Goal: Transaction & Acquisition: Purchase product/service

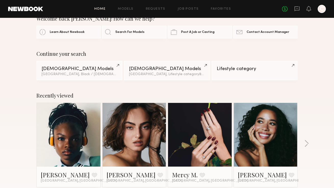
scroll to position [17, 0]
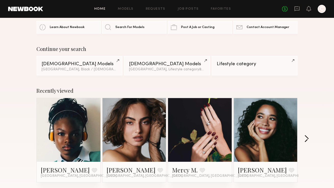
click at [307, 138] on button "button" at bounding box center [306, 139] width 5 height 8
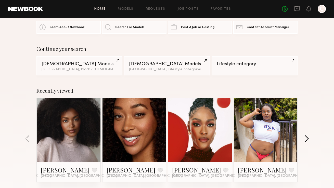
click at [307, 138] on button "button" at bounding box center [306, 139] width 5 height 8
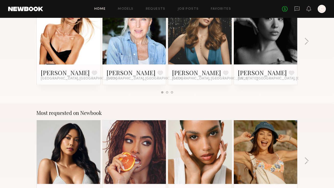
scroll to position [385, 0]
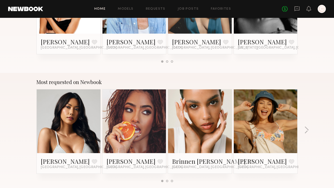
click at [309, 129] on div "Most requested on Newbook Ericka B. Favorite Los Angeles, CA Melissa B. Favorit…" at bounding box center [167, 133] width 334 height 120
click at [306, 129] on button "button" at bounding box center [306, 130] width 5 height 8
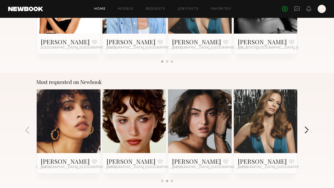
click at [305, 127] on button "button" at bounding box center [306, 130] width 5 height 8
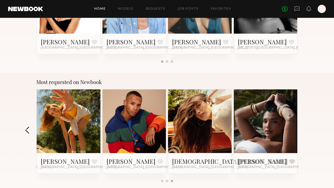
click at [26, 132] on button "button" at bounding box center [27, 130] width 5 height 8
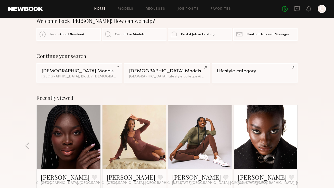
scroll to position [0, 0]
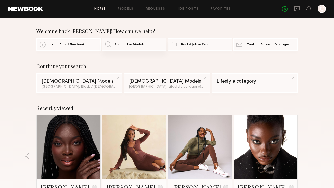
click at [130, 46] on link "Search For Models" at bounding box center [134, 44] width 64 height 13
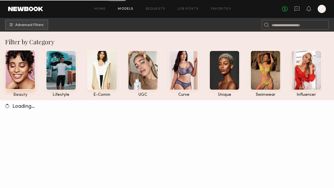
click at [21, 74] on div at bounding box center [20, 70] width 30 height 40
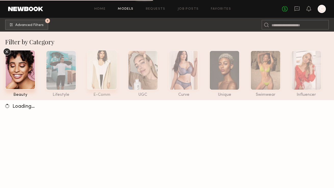
click at [100, 56] on div at bounding box center [102, 70] width 30 height 40
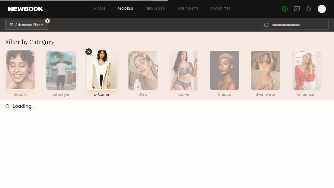
click at [21, 74] on div at bounding box center [20, 70] width 30 height 40
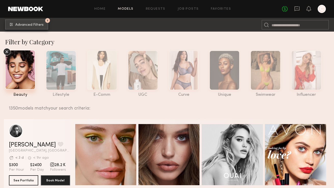
click at [36, 28] on button "1 Advanced Filters" at bounding box center [26, 24] width 43 height 10
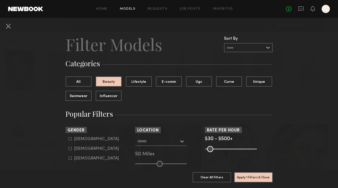
click at [177, 145] on div at bounding box center [160, 141] width 51 height 9
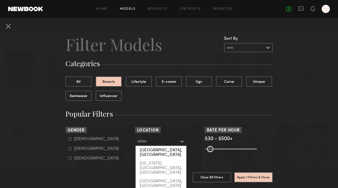
click at [173, 151] on div "[GEOGRAPHIC_DATA], [GEOGRAPHIC_DATA]" at bounding box center [161, 152] width 50 height 13
type input "**********"
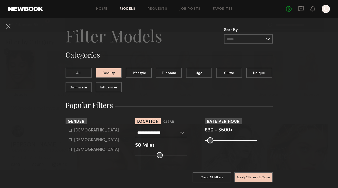
scroll to position [14, 0]
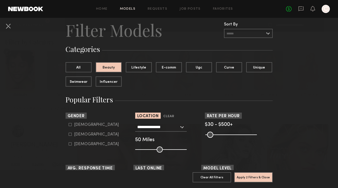
click at [78, 135] on div "Female" at bounding box center [96, 134] width 45 height 3
type input "**"
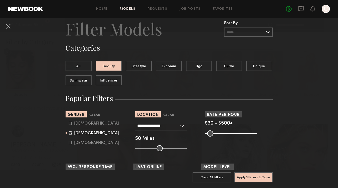
scroll to position [16, 0]
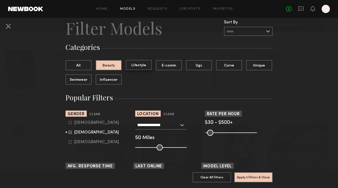
click at [129, 64] on button "Lifestyle" at bounding box center [139, 65] width 26 height 10
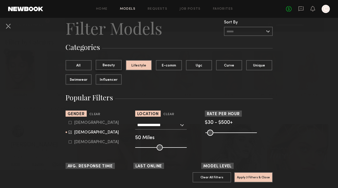
click at [109, 65] on button "Beauty" at bounding box center [109, 65] width 26 height 10
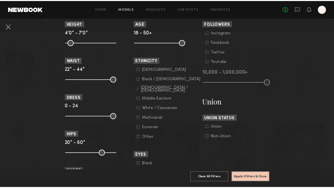
scroll to position [186, 0]
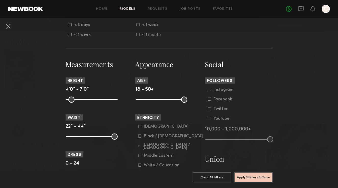
click at [165, 101] on common-range-minmax at bounding box center [160, 99] width 51 height 6
click at [164, 100] on common-range-minmax at bounding box center [160, 99] width 51 height 6
drag, startPoint x: 182, startPoint y: 100, endPoint x: 159, endPoint y: 100, distance: 23.7
type input "**"
click at [159, 100] on input "range" at bounding box center [161, 100] width 51 height 6
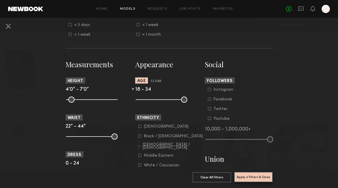
click at [258, 176] on button "Apply 4 Filters & Close" at bounding box center [253, 177] width 38 height 10
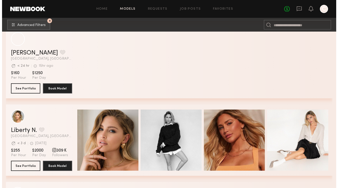
scroll to position [1626, 0]
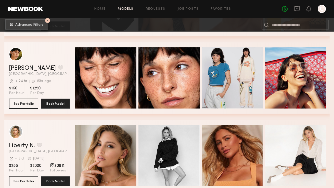
click at [33, 25] on span "Advanced Filters" at bounding box center [29, 25] width 28 height 4
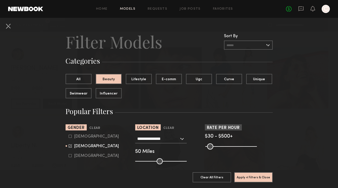
scroll to position [3, 0]
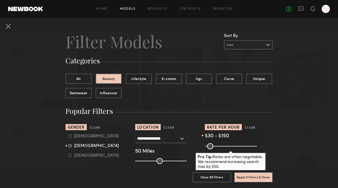
drag, startPoint x: 252, startPoint y: 147, endPoint x: 218, endPoint y: 144, distance: 34.5
type input "***"
click at [218, 144] on input "range" at bounding box center [230, 146] width 51 height 6
click at [243, 173] on button "Apply 5 Filters & Close" at bounding box center [253, 177] width 38 height 10
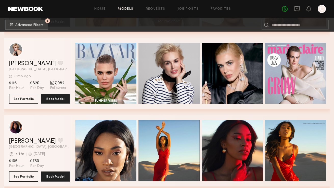
scroll to position [10248, 0]
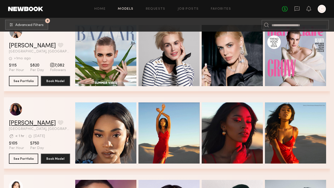
click at [30, 120] on link "Ashālyn S." at bounding box center [32, 123] width 47 height 6
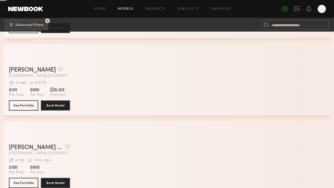
scroll to position [12723, 0]
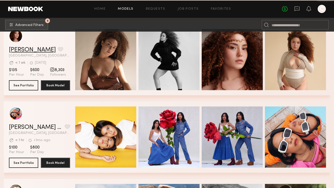
click at [21, 50] on link "Katarina T." at bounding box center [32, 50] width 47 height 6
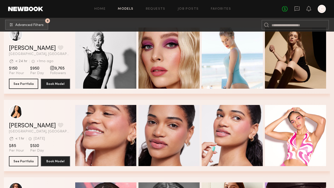
scroll to position [13270, 0]
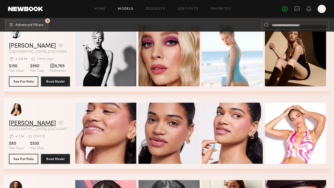
click at [27, 125] on link "Sarah L." at bounding box center [32, 124] width 47 height 6
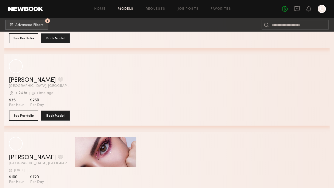
scroll to position [15053, 0]
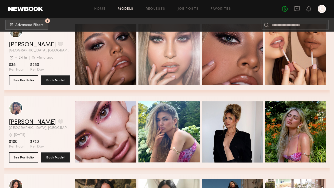
click at [20, 122] on link "Natasha E." at bounding box center [32, 122] width 47 height 6
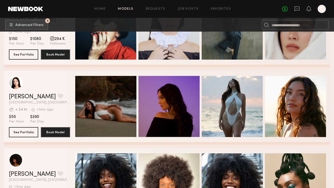
scroll to position [16956, 0]
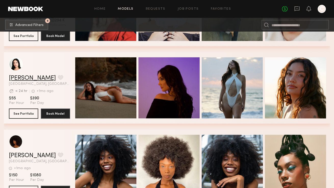
click at [18, 79] on link "Jackie B." at bounding box center [32, 78] width 47 height 6
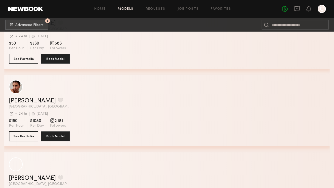
scroll to position [18662, 0]
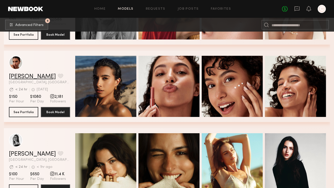
click at [27, 77] on link "Noelani M." at bounding box center [32, 77] width 47 height 6
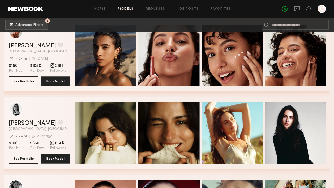
scroll to position [18701, 0]
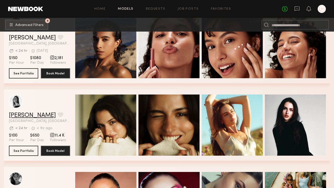
click at [28, 117] on link "Leah M." at bounding box center [32, 115] width 47 height 6
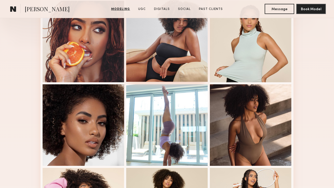
scroll to position [151, 0]
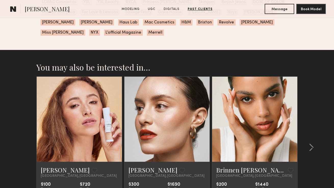
scroll to position [1433, 0]
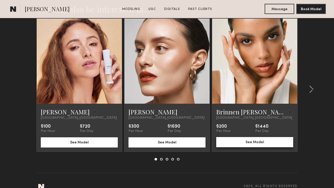
click at [265, 137] on button "See Model" at bounding box center [254, 142] width 77 height 10
click at [314, 79] on div at bounding box center [309, 89] width 24 height 142
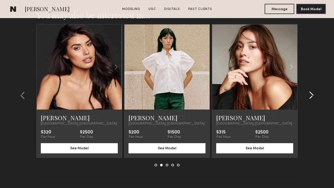
scroll to position [1426, 0]
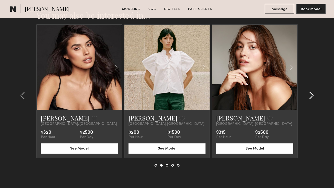
click at [313, 90] on div at bounding box center [309, 95] width 24 height 142
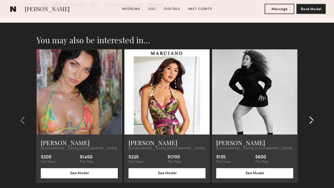
scroll to position [1393, 0]
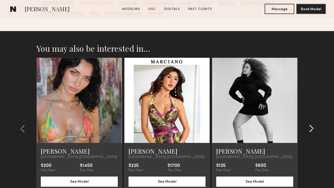
click at [311, 125] on common-icon at bounding box center [311, 129] width 5 height 8
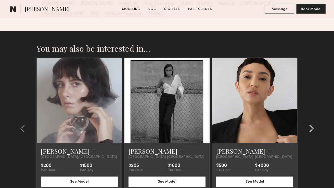
click at [311, 125] on common-icon at bounding box center [311, 129] width 5 height 8
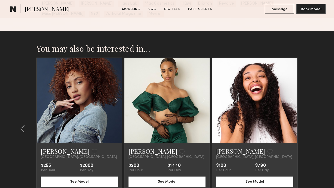
click at [311, 120] on section "You may also be interested in… Jacqueline R. Favorite Los Angeles, CA $100 Per …" at bounding box center [167, 134] width 334 height 206
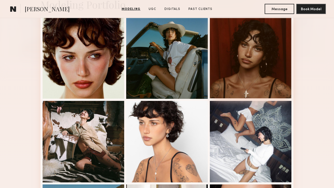
scroll to position [180, 0]
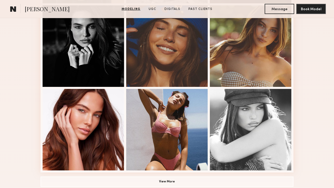
scroll to position [353, 0]
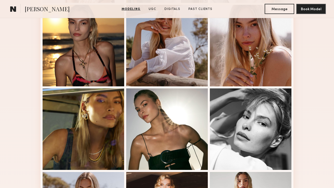
scroll to position [229, 0]
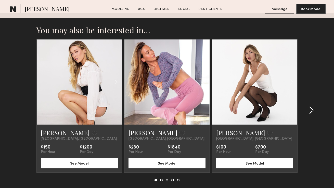
scroll to position [1773, 0]
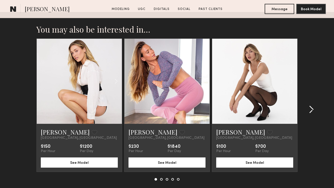
click at [312, 107] on common-icon at bounding box center [311, 110] width 5 height 8
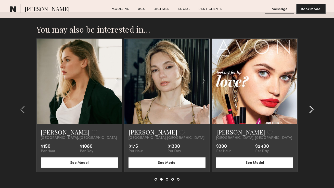
click at [312, 107] on common-icon at bounding box center [311, 110] width 5 height 8
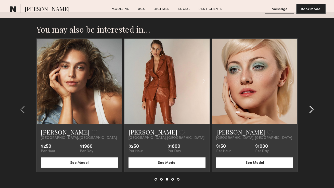
click at [312, 107] on common-icon at bounding box center [311, 110] width 5 height 8
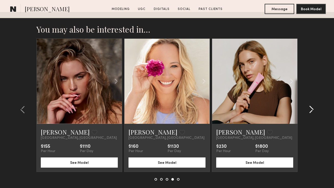
click at [312, 107] on common-icon at bounding box center [311, 110] width 5 height 8
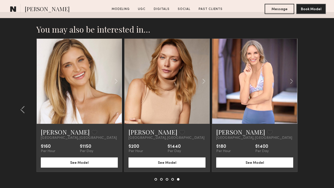
click at [312, 107] on section "You may also be interested in… Hailey M. Favorite Los Angeles, CA $150 Per Hour…" at bounding box center [167, 115] width 334 height 206
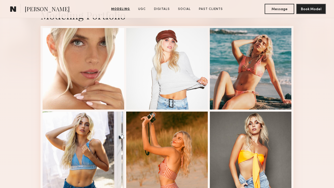
scroll to position [123, 0]
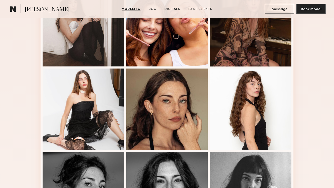
scroll to position [317, 0]
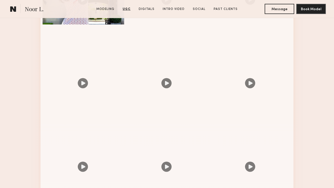
scroll to position [593, 0]
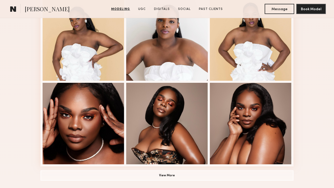
scroll to position [321, 0]
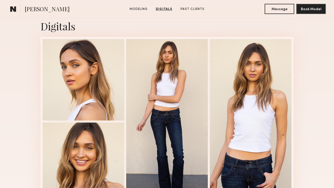
scroll to position [544, 0]
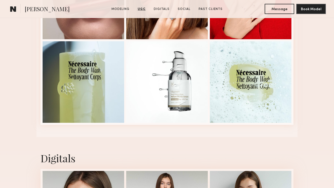
scroll to position [1233, 0]
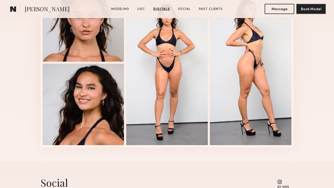
scroll to position [1069, 0]
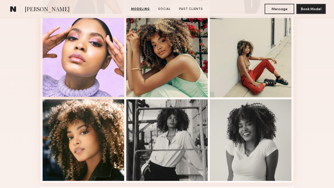
scroll to position [303, 0]
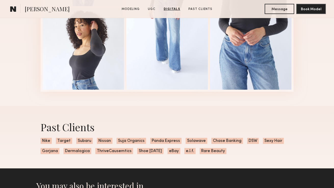
scroll to position [793, 0]
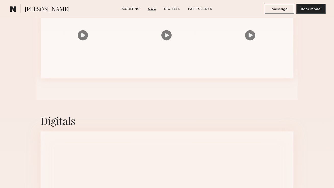
scroll to position [649, 0]
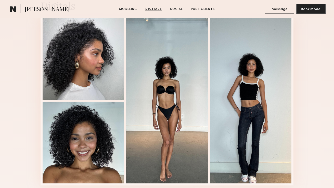
scroll to position [529, 0]
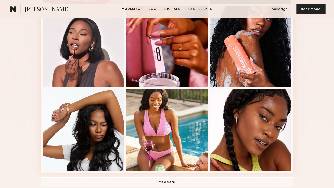
scroll to position [313, 0]
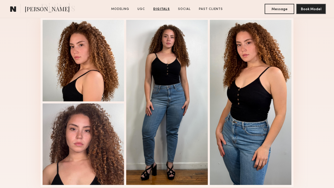
scroll to position [780, 0]
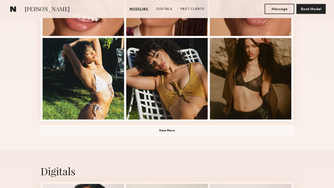
scroll to position [365, 0]
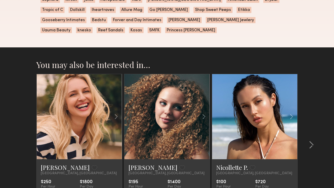
scroll to position [531, 0]
click at [309, 142] on common-icon at bounding box center [311, 145] width 5 height 8
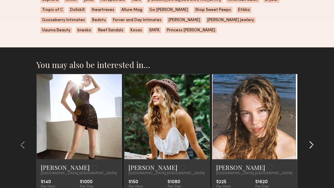
click at [309, 142] on common-icon at bounding box center [311, 145] width 5 height 8
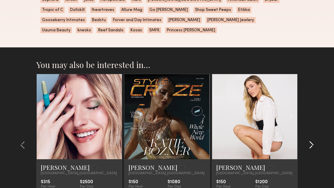
click at [309, 142] on common-icon at bounding box center [311, 145] width 5 height 8
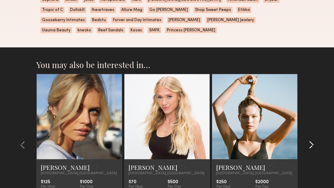
click at [309, 142] on common-icon at bounding box center [311, 145] width 5 height 8
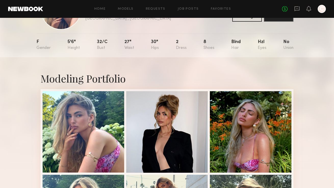
scroll to position [0, 0]
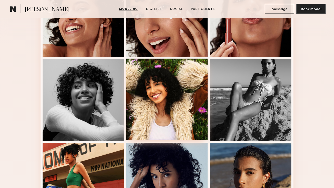
scroll to position [262, 0]
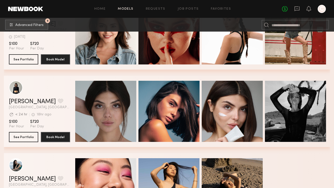
scroll to position [19652, 0]
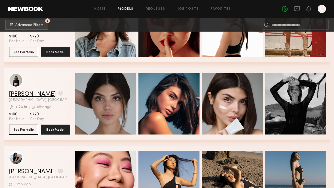
click at [18, 96] on link "[PERSON_NAME]" at bounding box center [32, 94] width 47 height 6
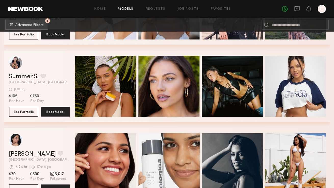
scroll to position [20377, 0]
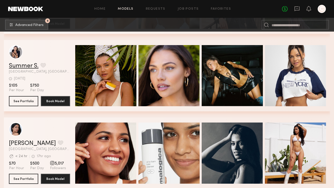
click at [21, 65] on link "Summer S." at bounding box center [24, 66] width 30 height 6
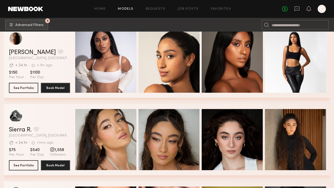
scroll to position [20854, 0]
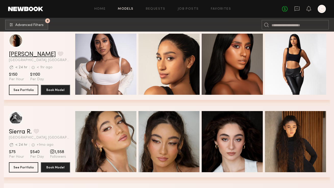
click at [15, 52] on link "Dianna C." at bounding box center [32, 54] width 47 height 6
click at [25, 132] on link "Sierra R." at bounding box center [20, 132] width 23 height 6
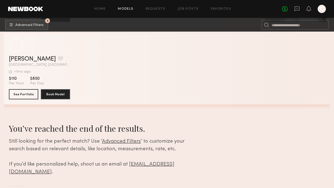
scroll to position [25500, 0]
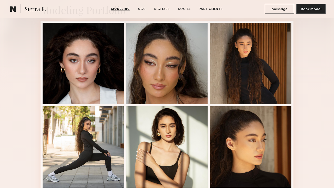
scroll to position [128, 0]
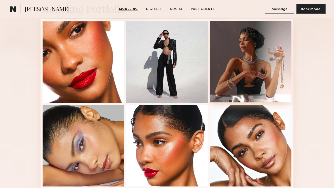
scroll to position [130, 0]
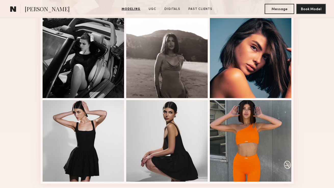
scroll to position [398, 0]
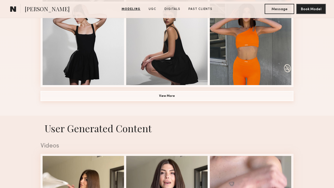
click at [175, 99] on button "View More" at bounding box center [167, 96] width 253 height 10
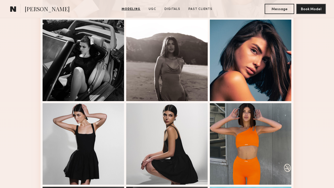
scroll to position [299, 0]
